Goal: Task Accomplishment & Management: Manage account settings

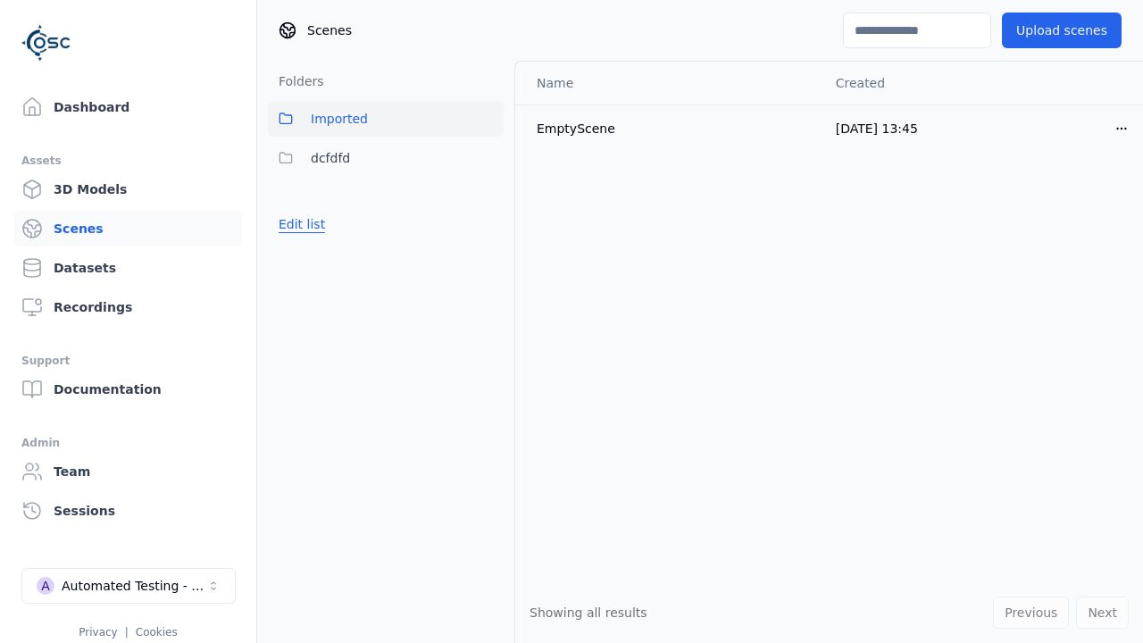
click at [298, 224] on button "Edit list" at bounding box center [302, 224] width 68 height 32
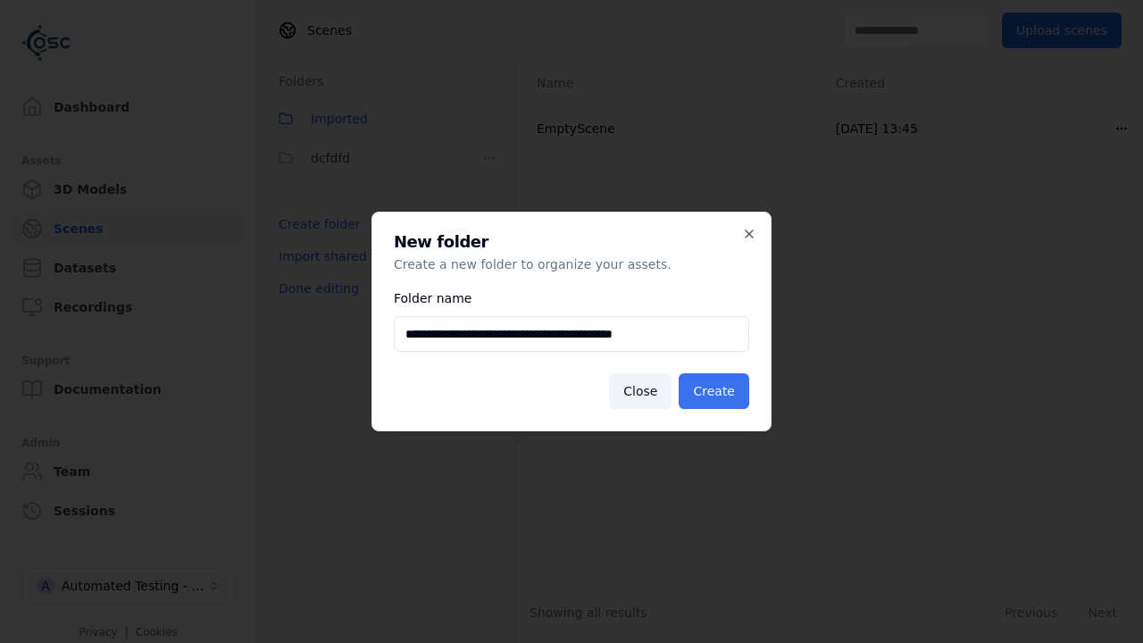
type input "**********"
click at [717, 391] on button "Create" at bounding box center [714, 391] width 71 height 36
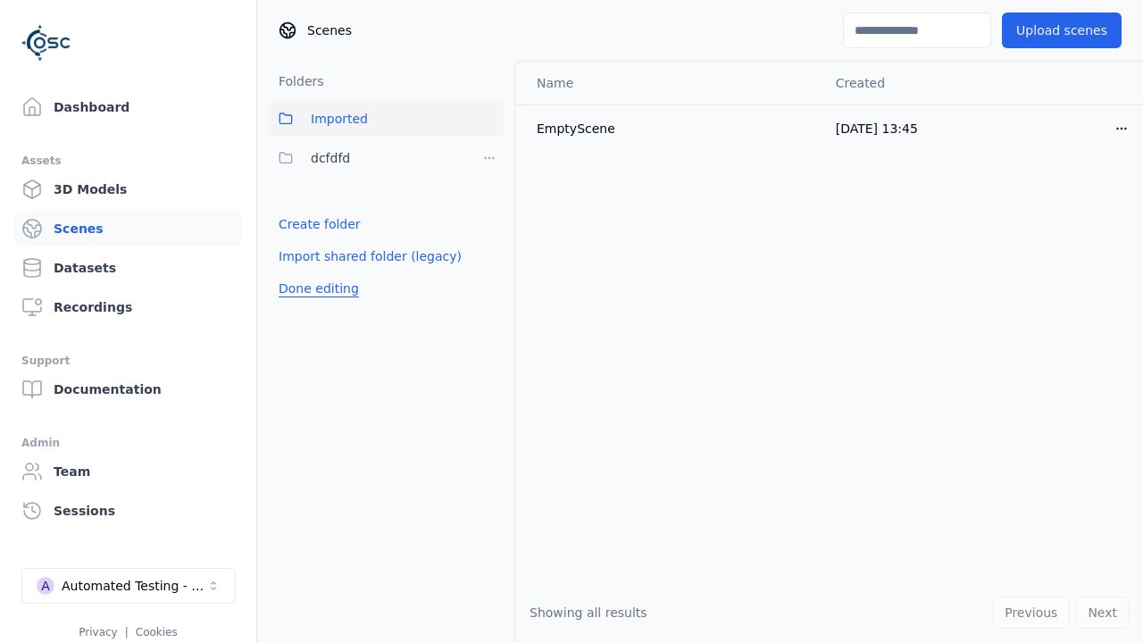
click at [313, 305] on button "Done editing" at bounding box center [319, 288] width 102 height 32
click at [298, 272] on button "Done editing" at bounding box center [319, 288] width 102 height 32
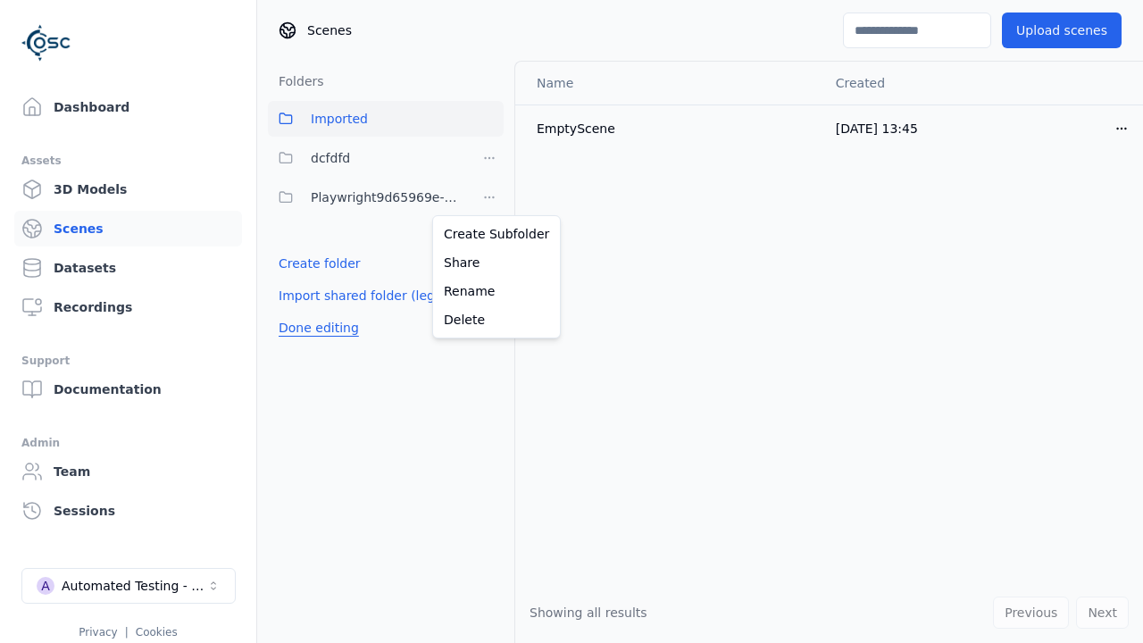
click at [489, 197] on html "Support Dashboard Assets 3D Models Scenes Datasets Recordings Support Documenta…" at bounding box center [571, 321] width 1143 height 643
click at [489, 291] on div "Rename" at bounding box center [497, 291] width 120 height 29
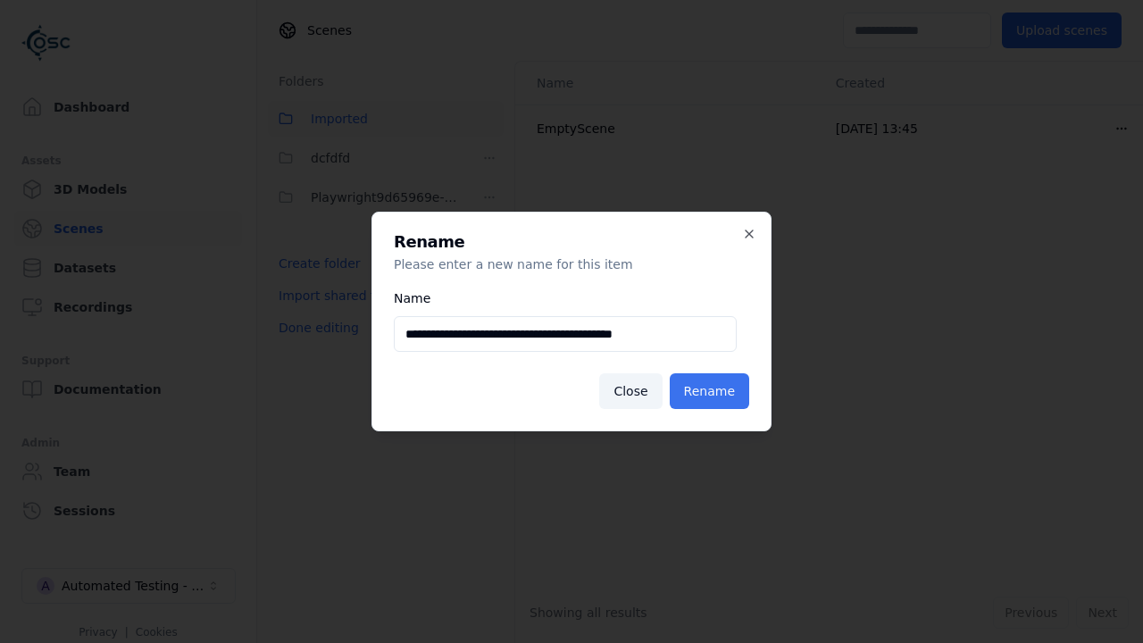
click at [565, 334] on input "**********" at bounding box center [565, 334] width 343 height 36
type input "**********"
click at [713, 391] on button "Rename" at bounding box center [709, 391] width 79 height 36
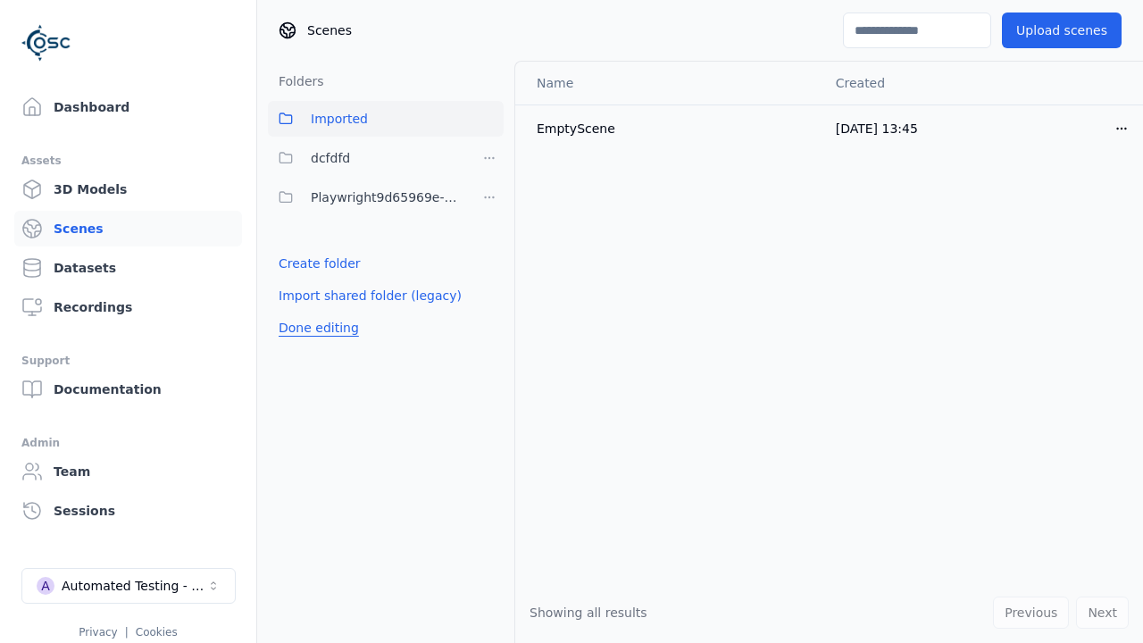
click at [313, 328] on button "Done editing" at bounding box center [319, 328] width 102 height 32
click at [298, 312] on button "Done editing" at bounding box center [319, 328] width 102 height 32
click at [489, 197] on html "Support Dashboard Assets 3D Models Scenes Datasets Recordings Support Documenta…" at bounding box center [571, 321] width 1143 height 643
click at [489, 320] on div "Delete" at bounding box center [497, 319] width 120 height 29
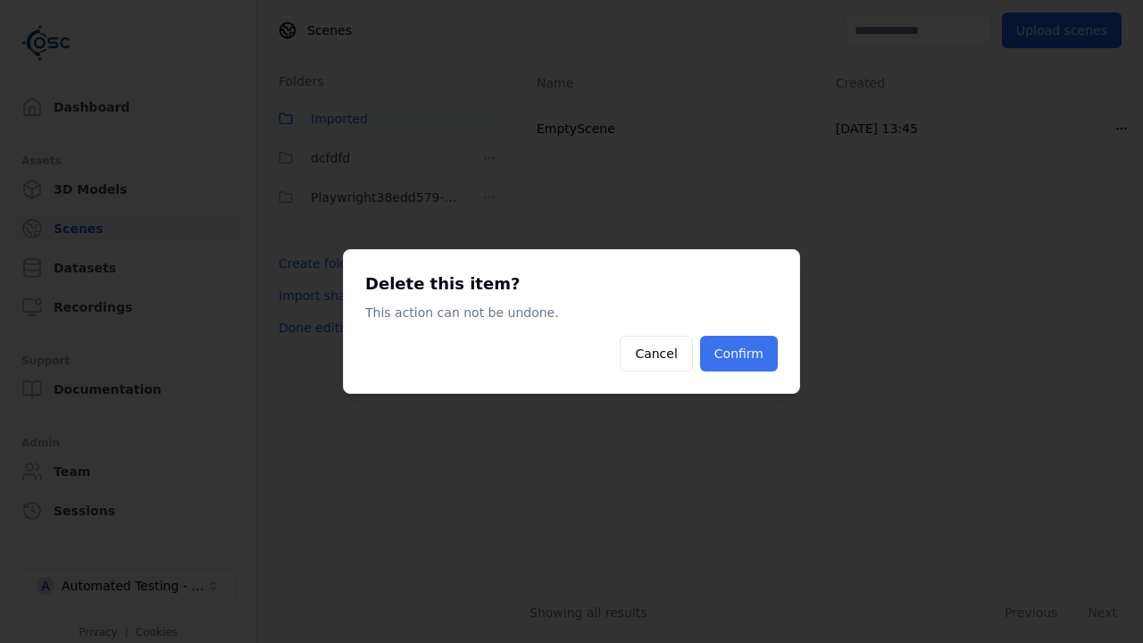
click at [741, 354] on button "Confirm" at bounding box center [739, 354] width 78 height 36
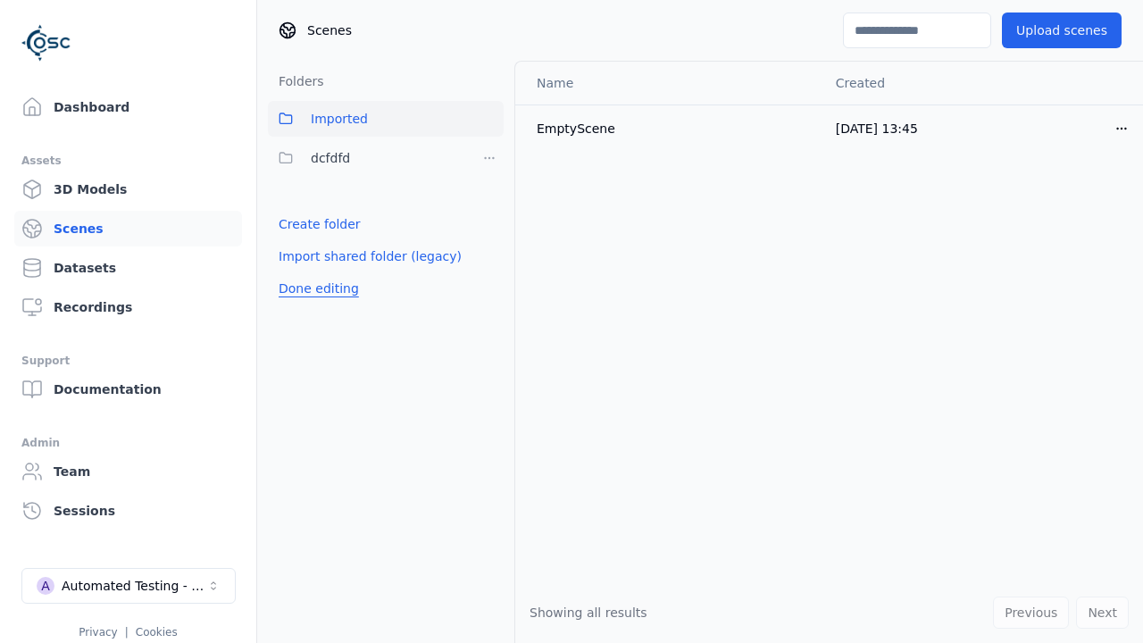
click at [313, 288] on button "Done editing" at bounding box center [319, 288] width 102 height 32
